Goal: Check status: Check status

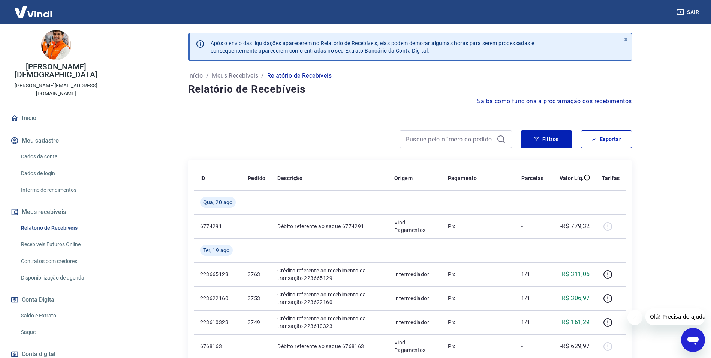
click at [437, 147] on div at bounding box center [456, 139] width 112 height 18
click at [447, 141] on input at bounding box center [450, 138] width 88 height 11
paste input "2835"
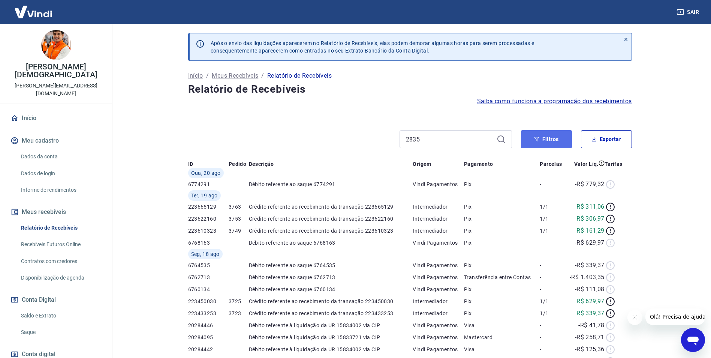
click at [540, 141] on button "Filtros" at bounding box center [546, 139] width 51 height 18
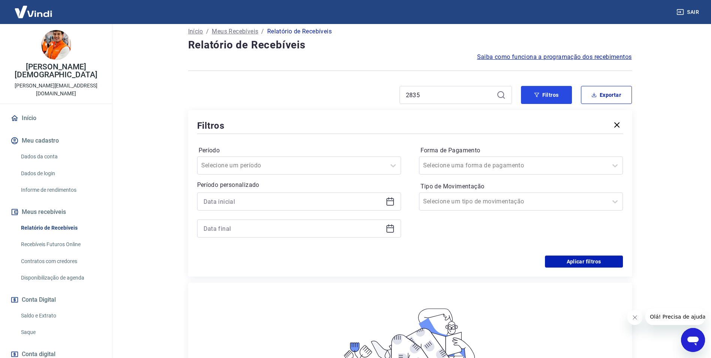
scroll to position [7, 0]
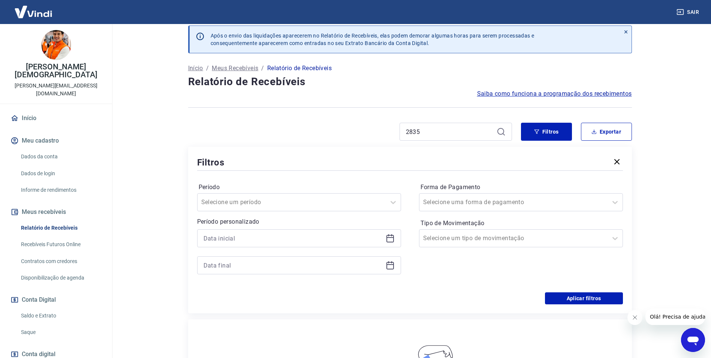
click at [499, 132] on icon at bounding box center [501, 131] width 9 height 9
click at [621, 165] on icon "button" at bounding box center [617, 161] width 9 height 9
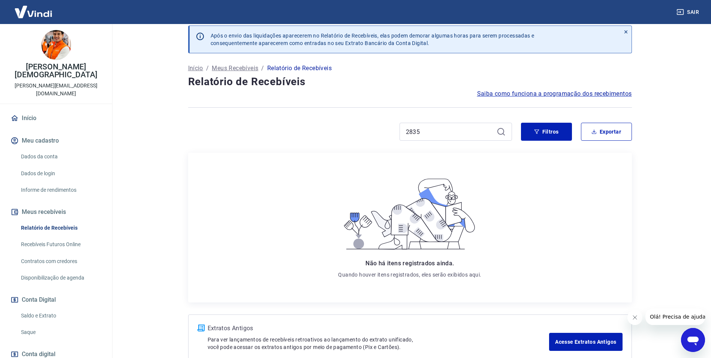
click at [502, 130] on icon at bounding box center [501, 131] width 9 height 9
click at [499, 132] on icon at bounding box center [501, 131] width 9 height 9
click at [432, 126] on input "2835" at bounding box center [450, 131] width 88 height 11
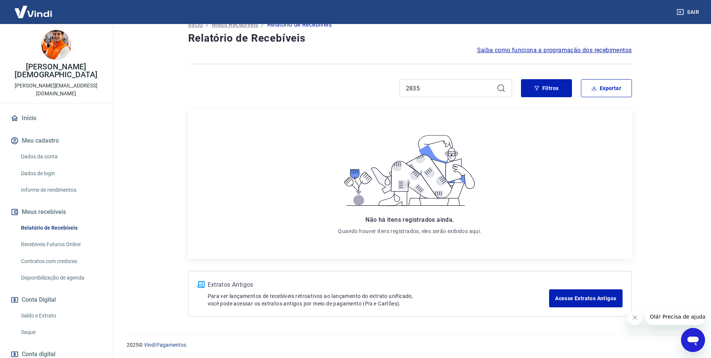
click at [502, 86] on icon at bounding box center [501, 88] width 9 height 9
drag, startPoint x: 502, startPoint y: 86, endPoint x: 475, endPoint y: 94, distance: 28.0
click at [475, 94] on div "2835" at bounding box center [456, 88] width 112 height 18
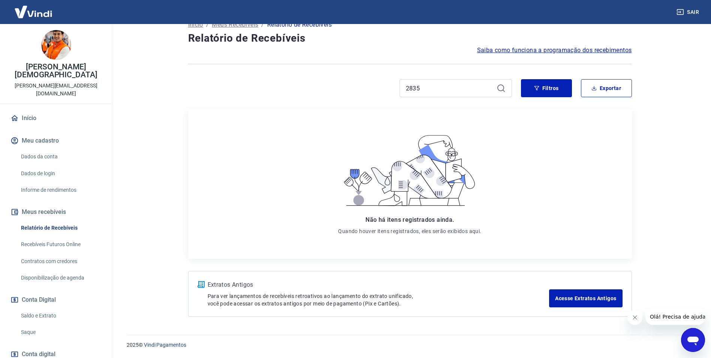
click at [60, 237] on link "Recebíveis Futuros Online" at bounding box center [60, 244] width 85 height 15
click at [54, 220] on link "Relatório de Recebíveis" at bounding box center [60, 227] width 85 height 15
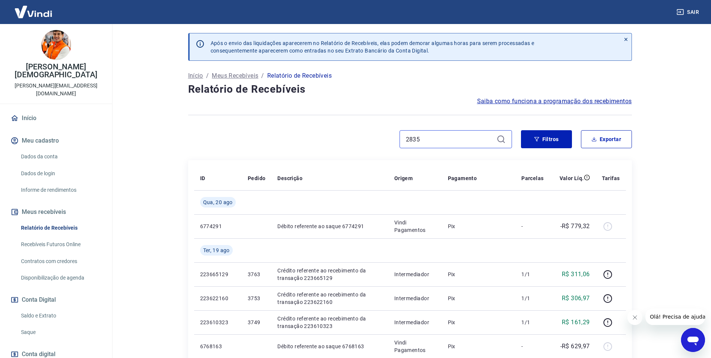
click at [435, 137] on input "2835" at bounding box center [450, 138] width 88 height 11
type input "2"
click at [436, 146] on div "2" at bounding box center [456, 139] width 112 height 18
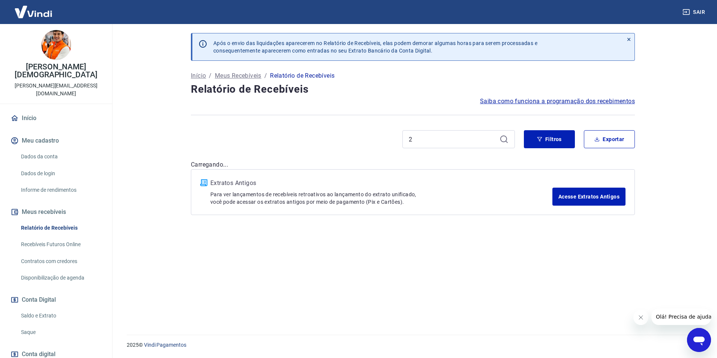
click at [436, 145] on div "2" at bounding box center [458, 139] width 112 height 18
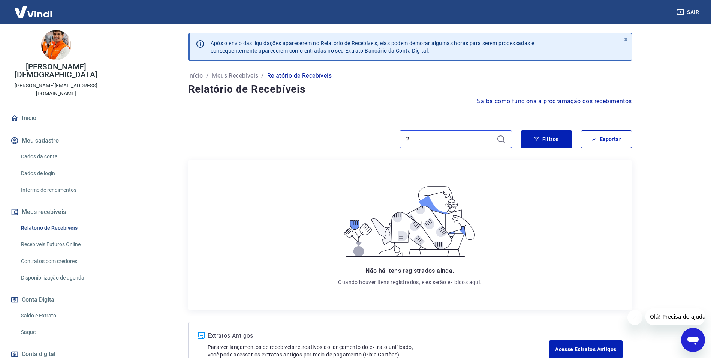
click at [435, 141] on input "2" at bounding box center [450, 138] width 88 height 11
type input "2"
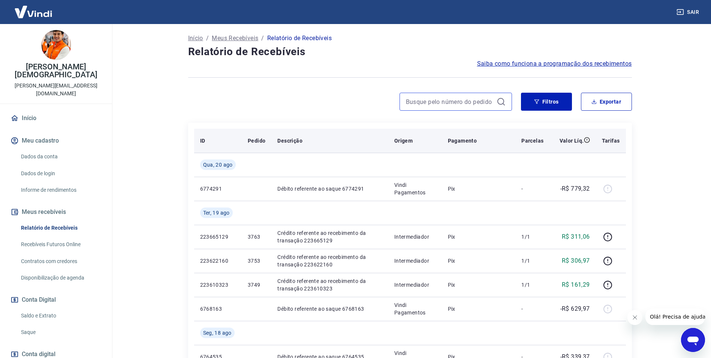
scroll to position [75, 0]
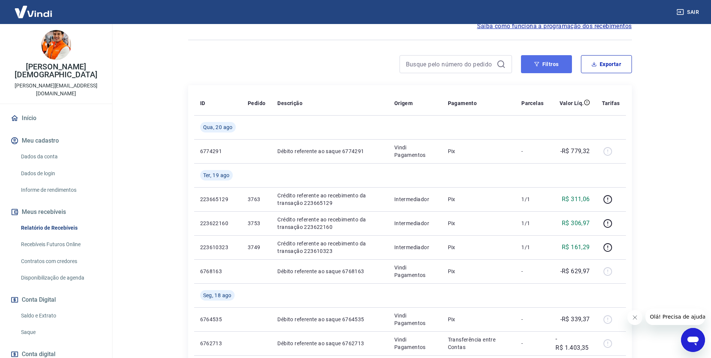
click at [554, 57] on button "Filtros" at bounding box center [546, 64] width 51 height 18
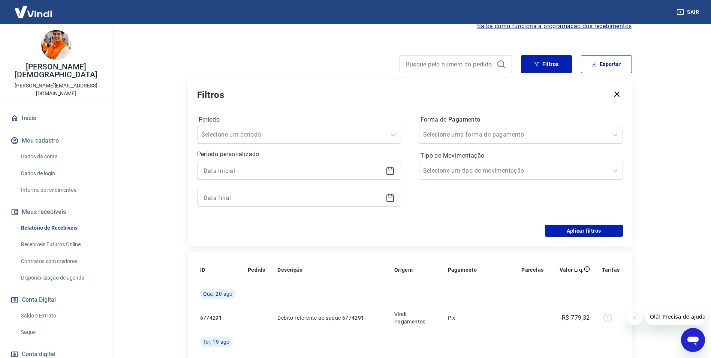
click at [617, 96] on icon "button" at bounding box center [617, 94] width 9 height 9
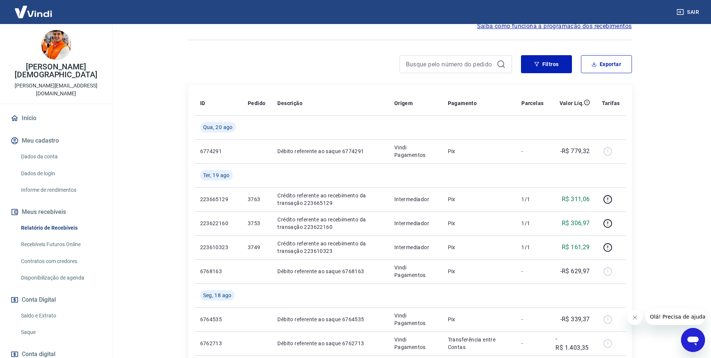
scroll to position [0, 0]
